Goal: Share content: Share content

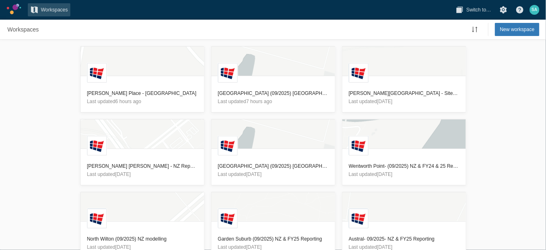
scroll to position [384, 0]
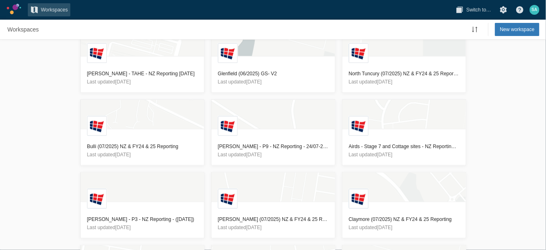
click at [51, 98] on div "[GEOGRAPHIC_DATA][PERSON_NAME] - [GEOGRAPHIC_DATA] Last updated 6 hours ago [GE…" at bounding box center [273, 145] width 546 height 210
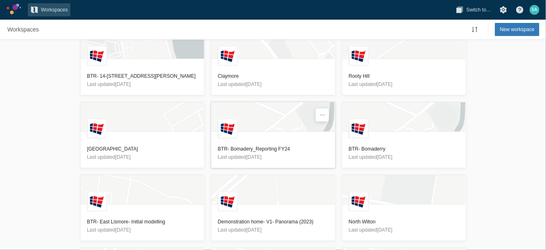
click at [267, 145] on h3 "BTR- Bomadery_Reporting FY24" at bounding box center [273, 149] width 110 height 8
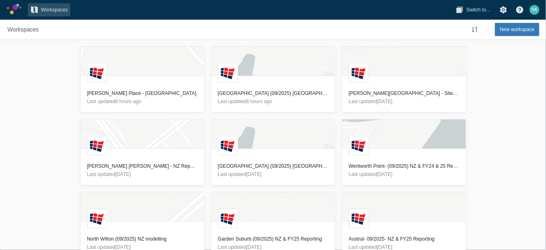
click at [68, 90] on div "[GEOGRAPHIC_DATA][PERSON_NAME] - [GEOGRAPHIC_DATA] Last updated 6 hours ago [GE…" at bounding box center [273, 145] width 546 height 210
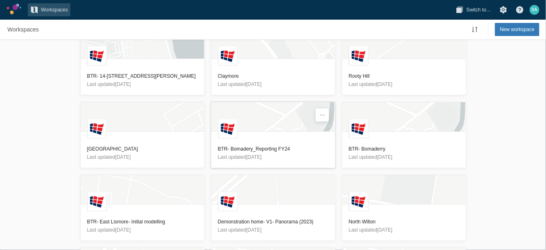
click at [260, 145] on h3 "BTR- Bomadery_Reporting FY24" at bounding box center [273, 149] width 110 height 8
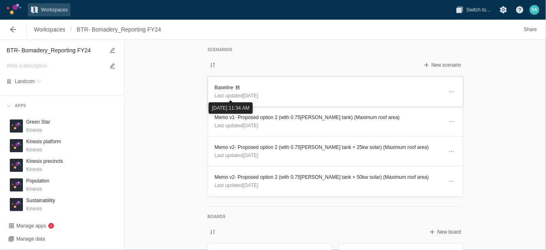
click at [227, 90] on h3 "Baseline" at bounding box center [329, 87] width 228 height 8
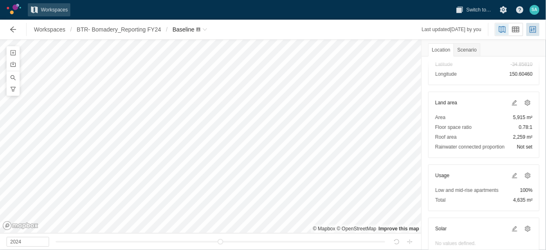
scroll to position [61, 0]
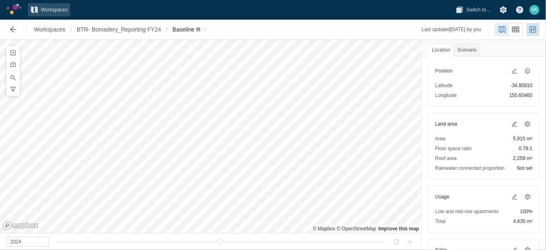
scroll to position [66, 0]
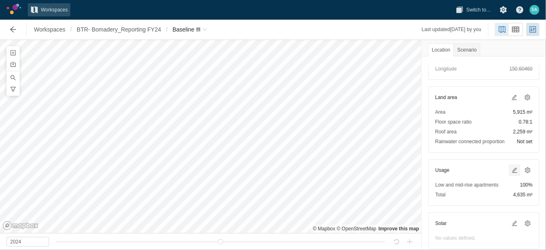
click at [511, 167] on span at bounding box center [514, 170] width 7 height 7
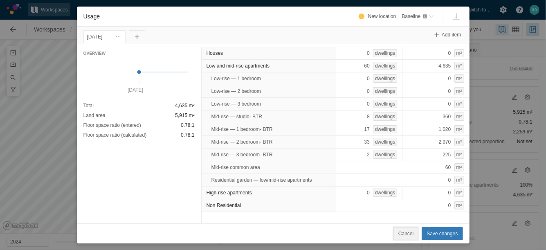
click at [414, 234] on span "Cancel" at bounding box center [405, 233] width 15 height 8
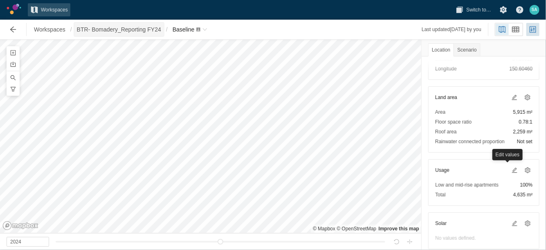
click at [126, 30] on span "BTR- Bomadery_Reporting FY24" at bounding box center [119, 29] width 84 height 8
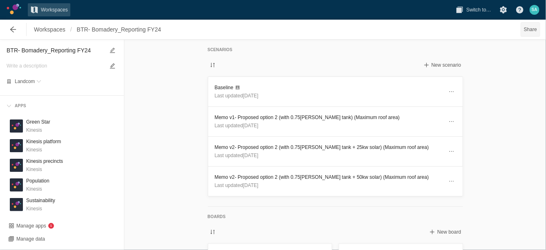
click at [527, 29] on span "Share" at bounding box center [530, 29] width 13 height 8
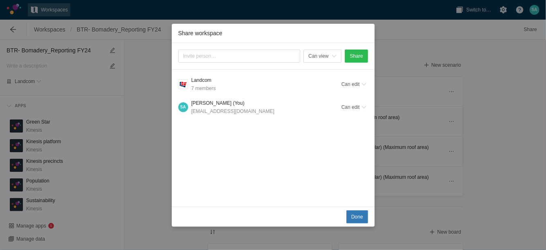
click at [229, 178] on div "Can view Share L Landcom 7 members Can edit S A Samaneh Arasteh (You) sarasteh@…" at bounding box center [273, 125] width 203 height 164
click at [355, 58] on span "Share" at bounding box center [356, 56] width 13 height 8
click at [355, 55] on span "Share" at bounding box center [356, 56] width 13 height 8
click at [276, 58] on div "Share workspace" at bounding box center [239, 55] width 122 height 13
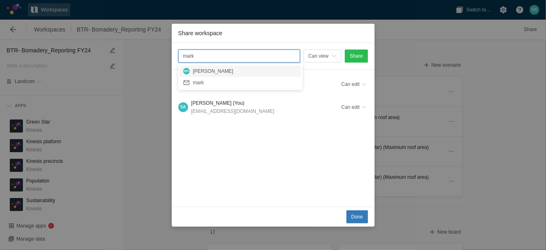
type input "mark"
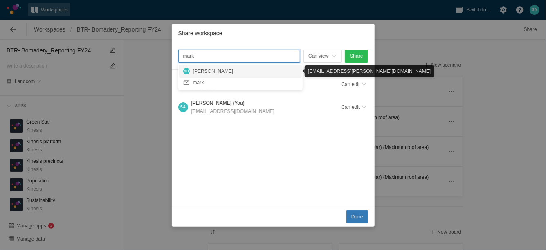
click at [229, 67] on div "Mark Hibberd" at bounding box center [245, 71] width 105 height 8
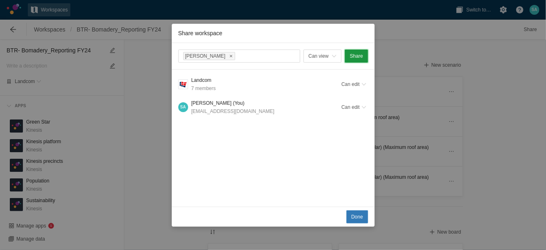
click at [360, 49] on button "Share" at bounding box center [356, 55] width 23 height 13
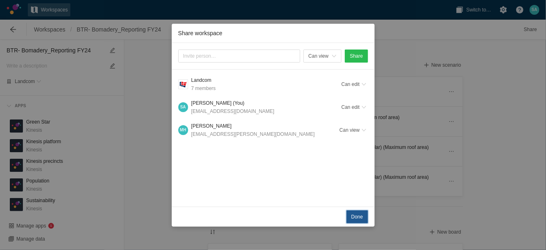
click at [356, 217] on span "Done" at bounding box center [357, 217] width 12 height 8
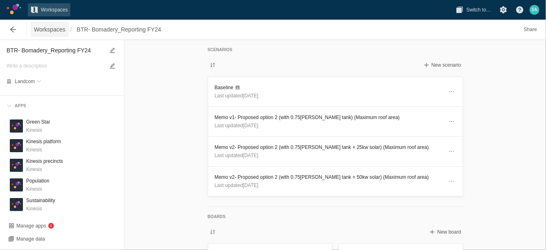
click at [53, 29] on span "Workspaces" at bounding box center [49, 29] width 31 height 8
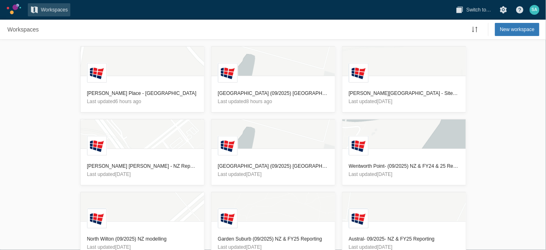
click at [45, 96] on div "[GEOGRAPHIC_DATA][PERSON_NAME] - [GEOGRAPHIC_DATA] Last updated 6 hours ago [GE…" at bounding box center [273, 145] width 546 height 210
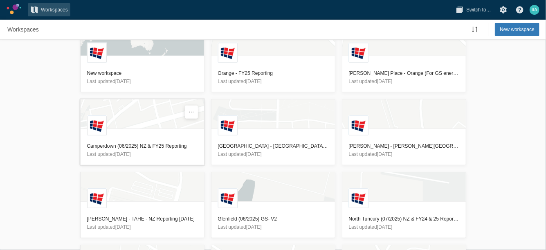
click at [146, 146] on h3 "Camperdown (06/2025) NZ & FY25 Reporting" at bounding box center [142, 146] width 110 height 8
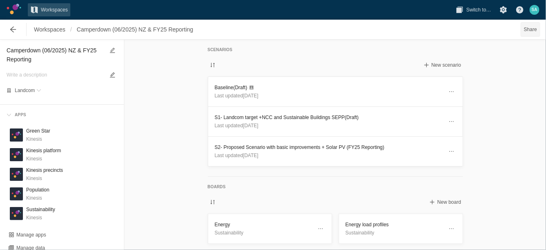
click at [529, 31] on span "Share" at bounding box center [530, 29] width 13 height 8
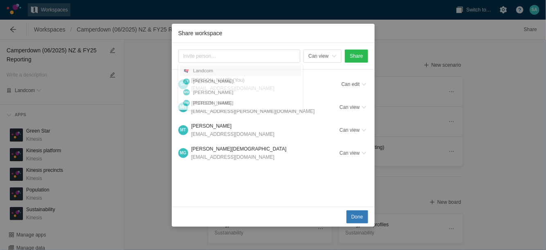
click at [258, 179] on div "Can view Share S A Samaneh Arasteh (You) sarasteh@landcom.nsw.gov.au Can edit M…" at bounding box center [273, 125] width 203 height 164
click at [151, 135] on div "Share workspace Can view Share S A Samaneh Arasteh (You) sarasteh@landcom.nsw.g…" at bounding box center [273, 125] width 546 height 250
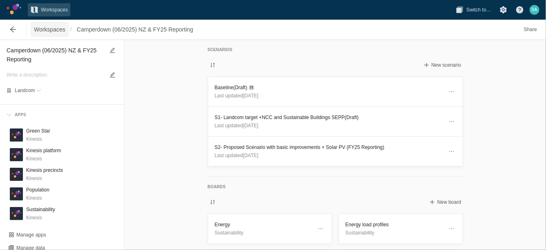
click at [48, 28] on span "Workspaces" at bounding box center [49, 29] width 31 height 8
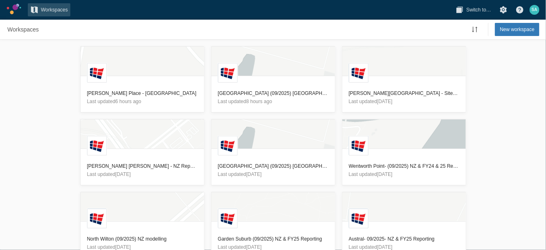
click at [56, 103] on div "[GEOGRAPHIC_DATA][PERSON_NAME] - [GEOGRAPHIC_DATA] Last updated 6 hours ago [GE…" at bounding box center [273, 145] width 546 height 210
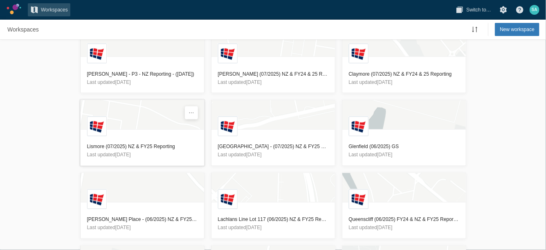
click at [139, 147] on h3 "Lismore (07/2025) NZ & FY25 Reporting" at bounding box center [142, 147] width 110 height 8
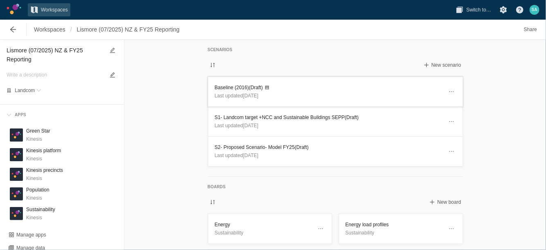
click at [225, 86] on h3 "Baseline (2016) (Draft)" at bounding box center [329, 87] width 228 height 8
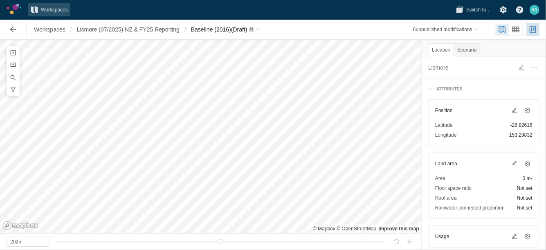
scroll to position [25, 0]
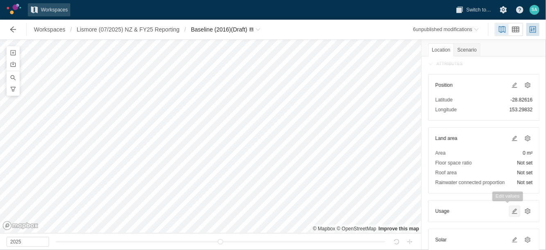
click at [511, 211] on span at bounding box center [514, 211] width 7 height 7
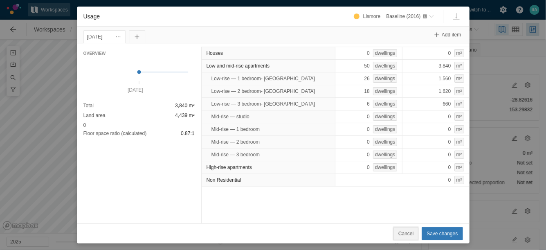
click at [408, 237] on span "Cancel" at bounding box center [405, 233] width 15 height 8
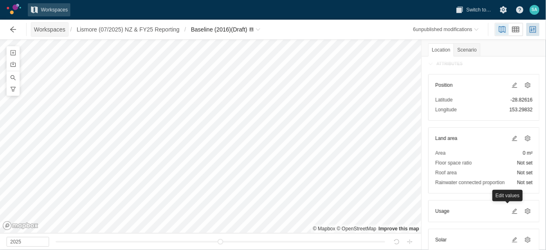
click at [53, 27] on span "Workspaces" at bounding box center [49, 29] width 31 height 8
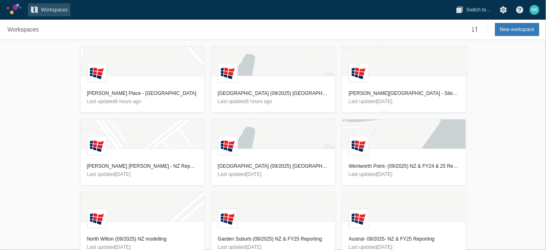
click at [31, 135] on div "[GEOGRAPHIC_DATA][PERSON_NAME] - [GEOGRAPHIC_DATA] Last updated 6 hours ago [GE…" at bounding box center [273, 145] width 546 height 210
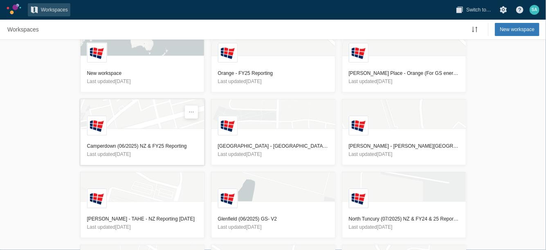
click at [142, 147] on h3 "Camperdown (06/2025) NZ & FY25 Reporting" at bounding box center [142, 146] width 110 height 8
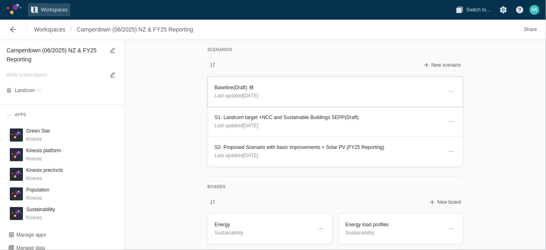
click at [216, 90] on h3 "Baseline (Draft)" at bounding box center [329, 87] width 228 height 8
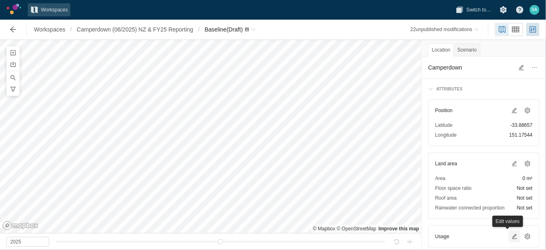
click at [511, 236] on span at bounding box center [514, 236] width 7 height 7
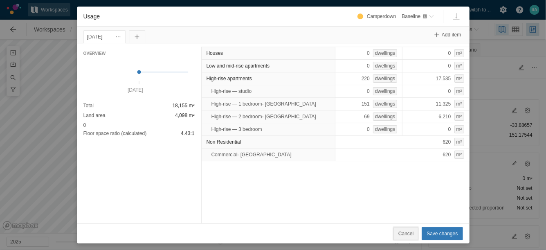
click at [412, 230] on span "Cancel" at bounding box center [405, 233] width 15 height 8
